Goal: Manage account settings

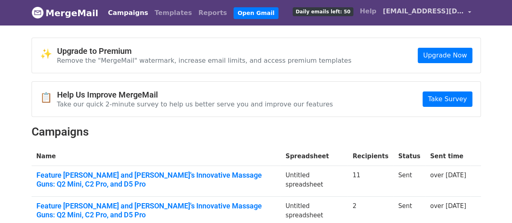
click at [470, 13] on link "[EMAIL_ADDRESS][DOMAIN_NAME]" at bounding box center [427, 12] width 95 height 19
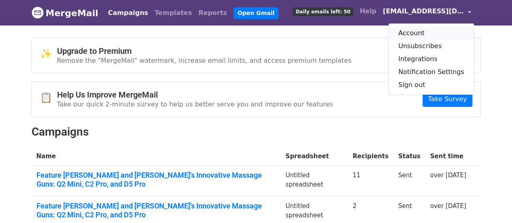
click at [419, 32] on link "Account" at bounding box center [430, 33] width 85 height 13
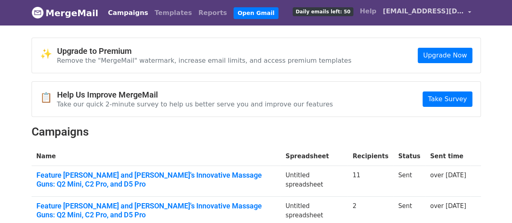
click at [465, 9] on link "[EMAIL_ADDRESS][DOMAIN_NAME]" at bounding box center [427, 12] width 95 height 19
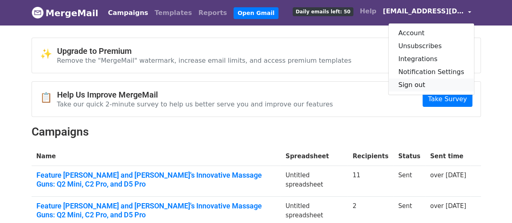
click at [422, 86] on link "Sign out" at bounding box center [430, 84] width 85 height 13
